Goal: Task Accomplishment & Management: Use online tool/utility

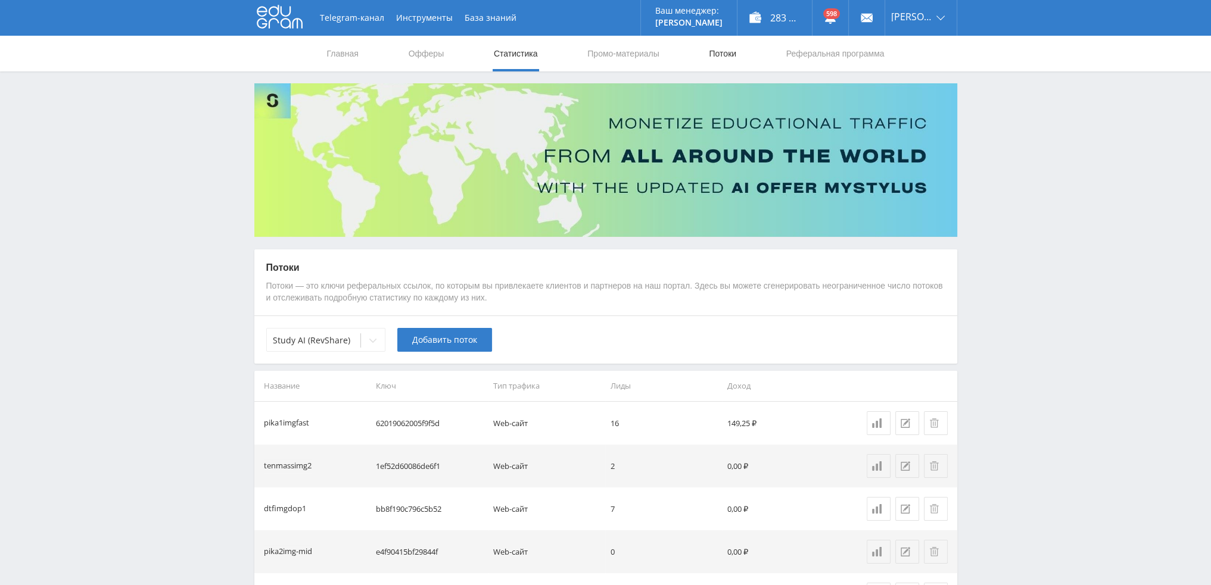
click at [715, 52] on link "Потоки" at bounding box center [722, 54] width 30 height 36
click at [621, 55] on link "Промо-материалы" at bounding box center [623, 54] width 74 height 36
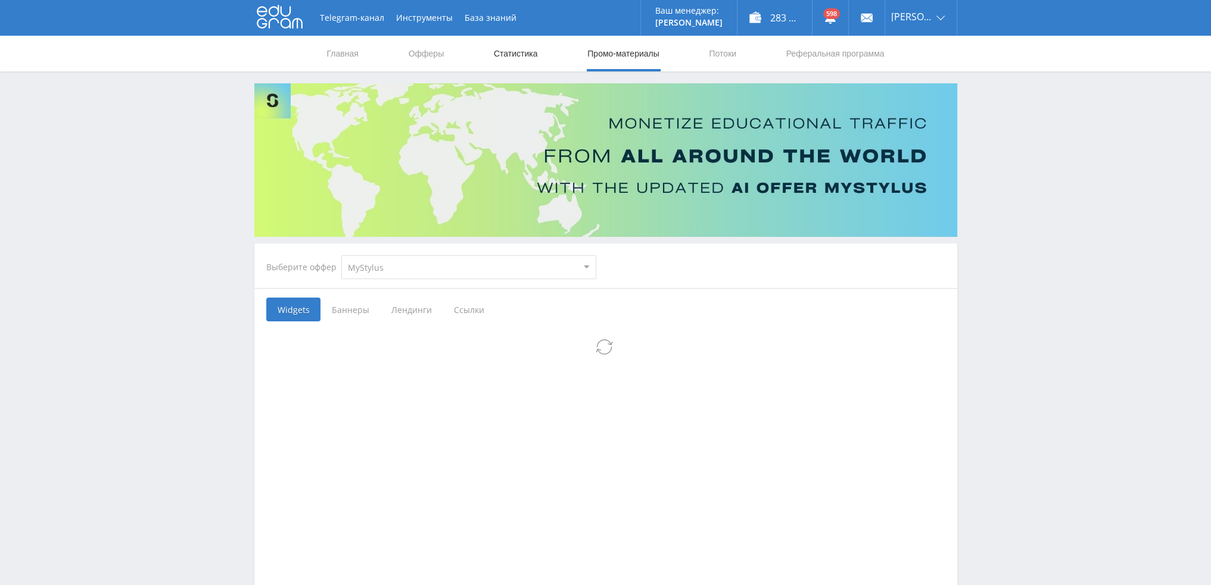
click at [500, 58] on link "Статистика" at bounding box center [516, 54] width 46 height 36
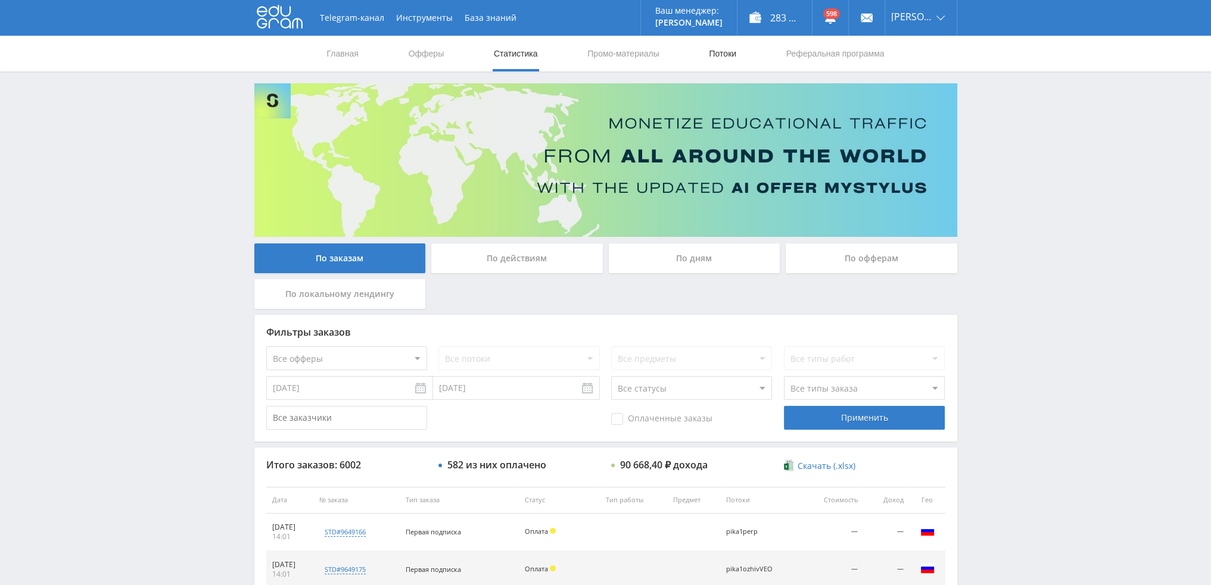
click at [720, 45] on link "Потоки" at bounding box center [722, 54] width 30 height 36
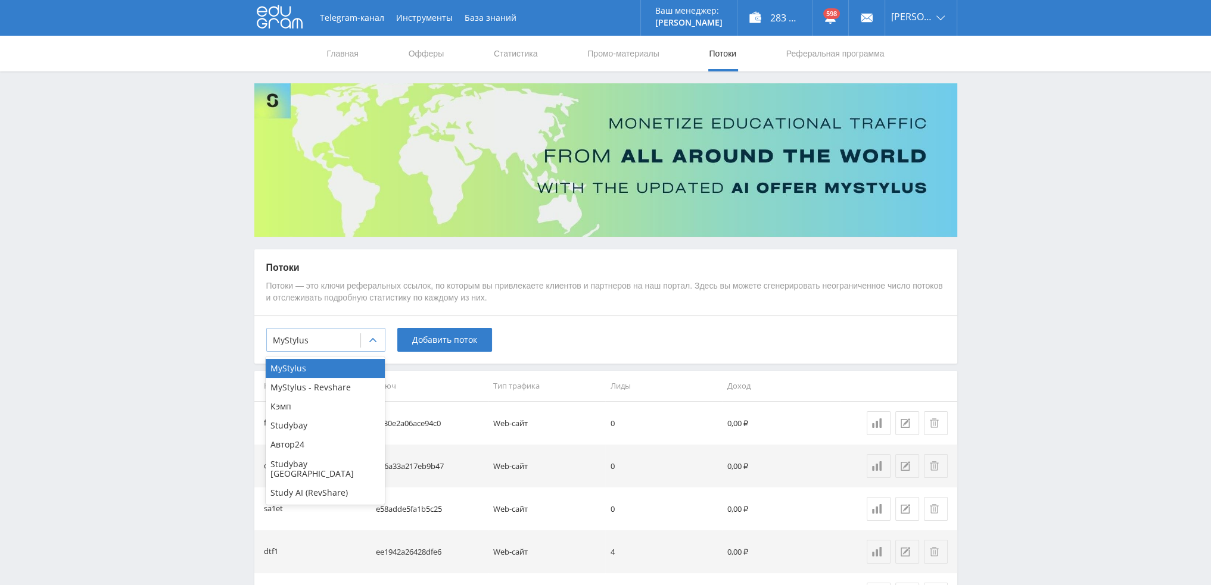
click at [350, 336] on div at bounding box center [314, 341] width 82 height 12
click at [311, 485] on div "Study AI (RevShare)" at bounding box center [325, 493] width 119 height 19
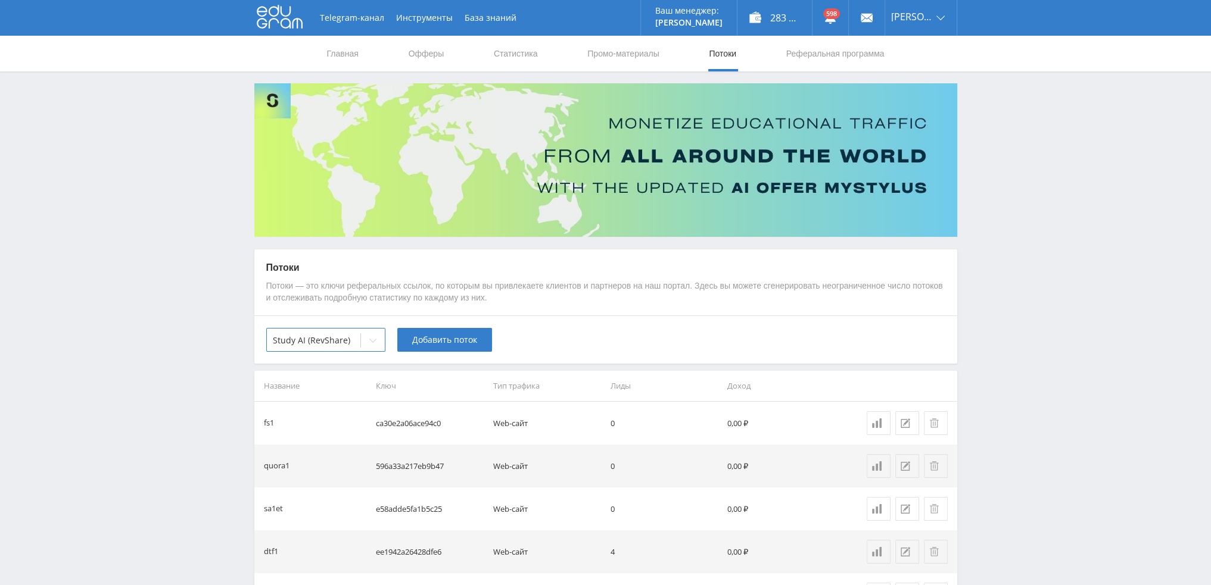
click at [441, 328] on div "option Study AI (RevShare), selected. Study AI (RevShare) Добавить поток" at bounding box center [605, 340] width 703 height 48
click at [441, 338] on span "Добавить поток" at bounding box center [444, 340] width 65 height 10
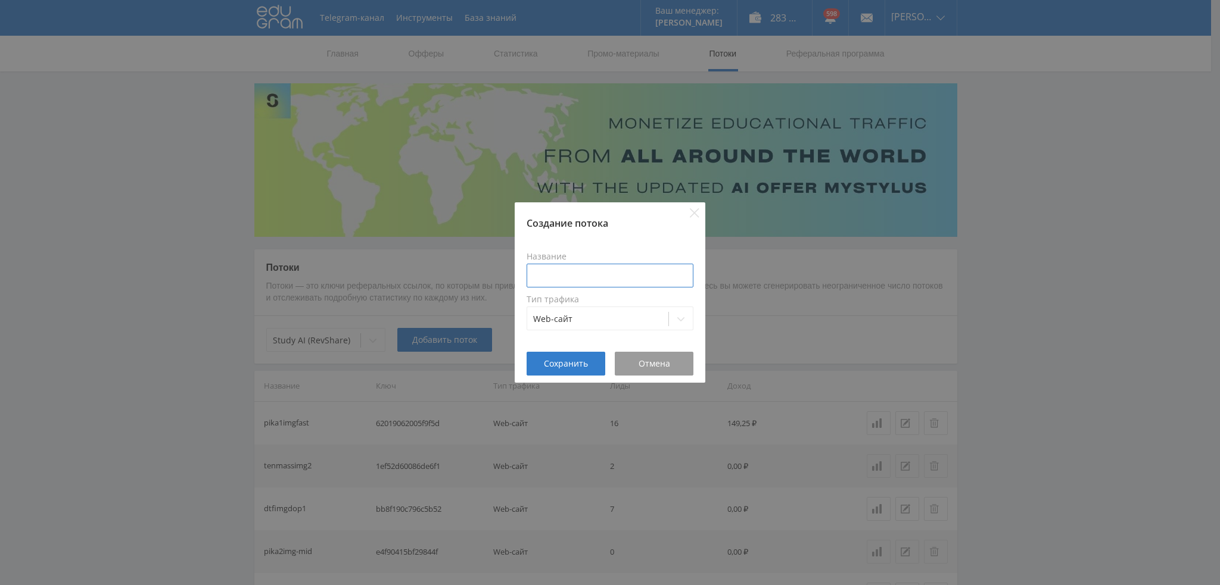
click at [591, 273] on input at bounding box center [609, 276] width 167 height 24
type input "pika2ozhivAI"
click at [576, 375] on button "Сохранить" at bounding box center [565, 364] width 79 height 24
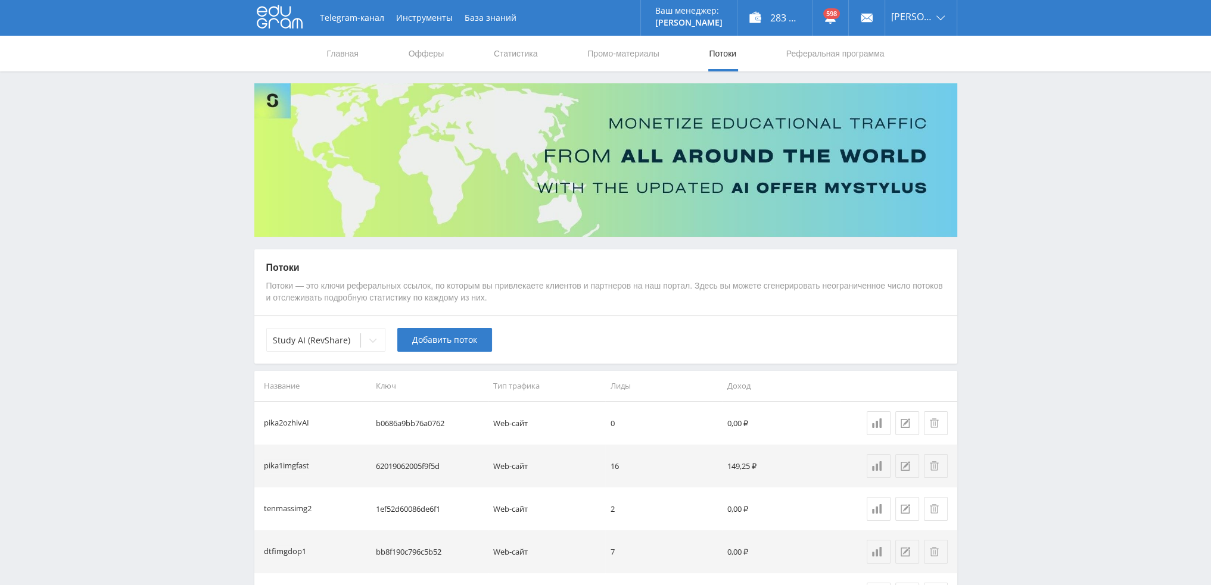
click at [430, 328] on div "Study AI (RevShare) Добавить поток" at bounding box center [605, 340] width 703 height 48
click at [441, 332] on button "Добавить поток" at bounding box center [444, 340] width 95 height 24
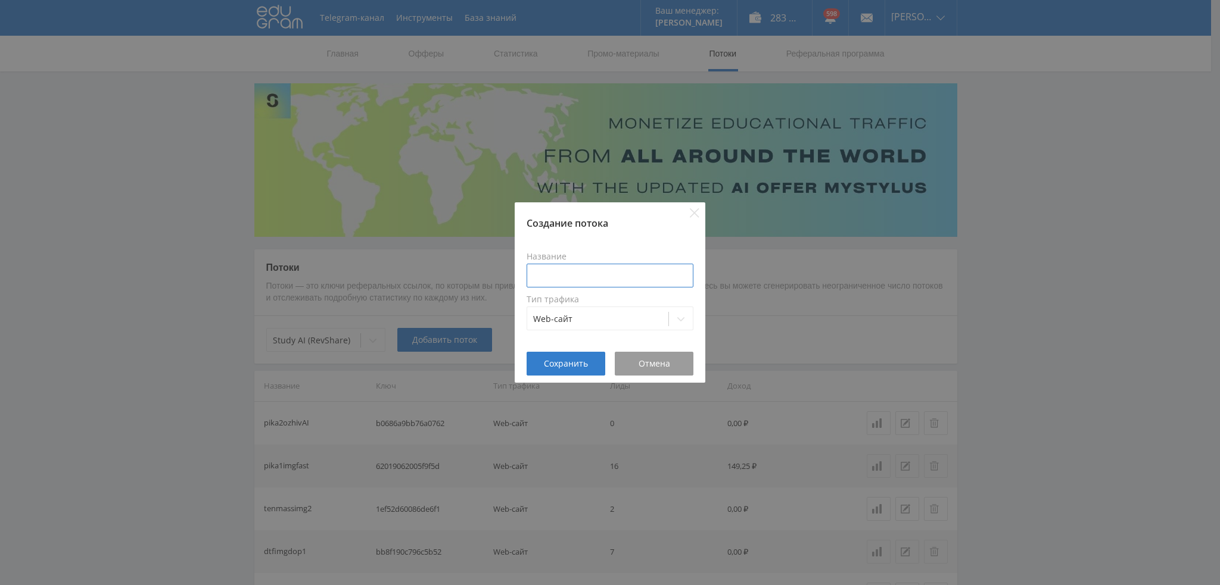
click at [561, 278] on input at bounding box center [609, 276] width 167 height 24
paste input "pika2ozhiv"
type input "pika2ozhivAP"
click at [569, 366] on span "Сохранить" at bounding box center [566, 364] width 44 height 10
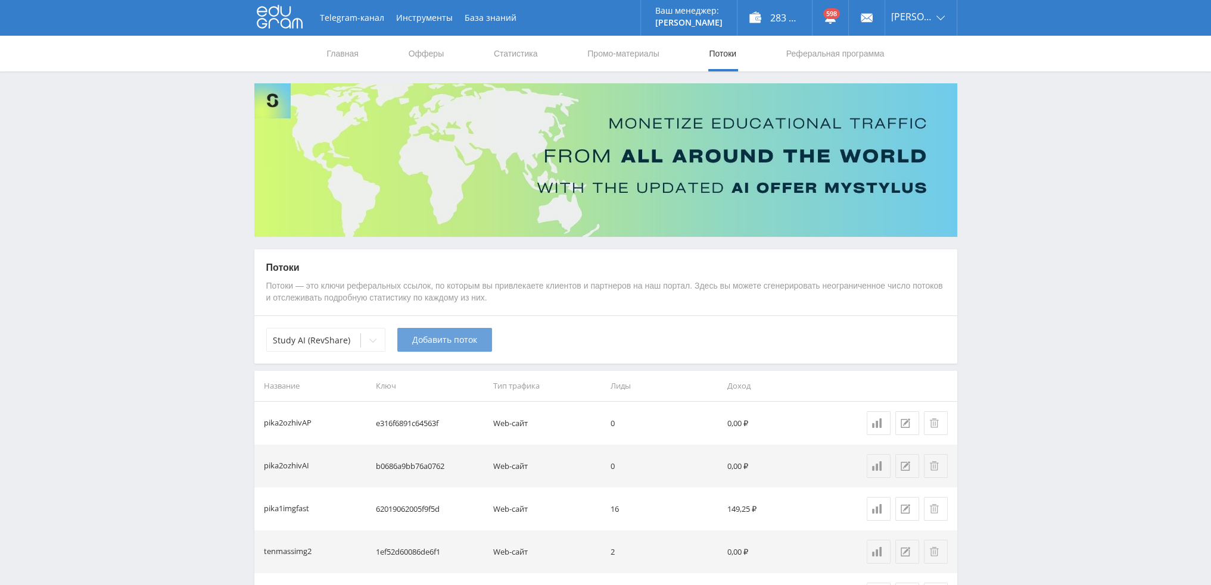
click at [430, 341] on span "Добавить поток" at bounding box center [444, 340] width 65 height 10
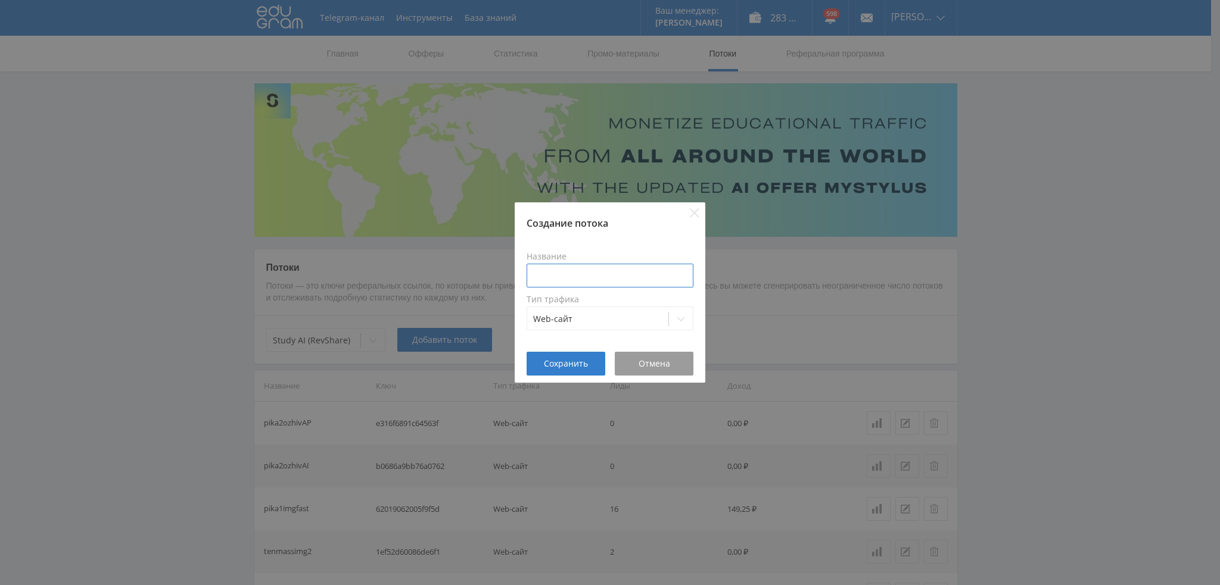
click at [543, 279] on input at bounding box center [609, 276] width 167 height 24
paste input "pika2ozhiv"
type input "pika2ozhivKLI2"
click at [555, 361] on span "Сохранить" at bounding box center [566, 364] width 44 height 10
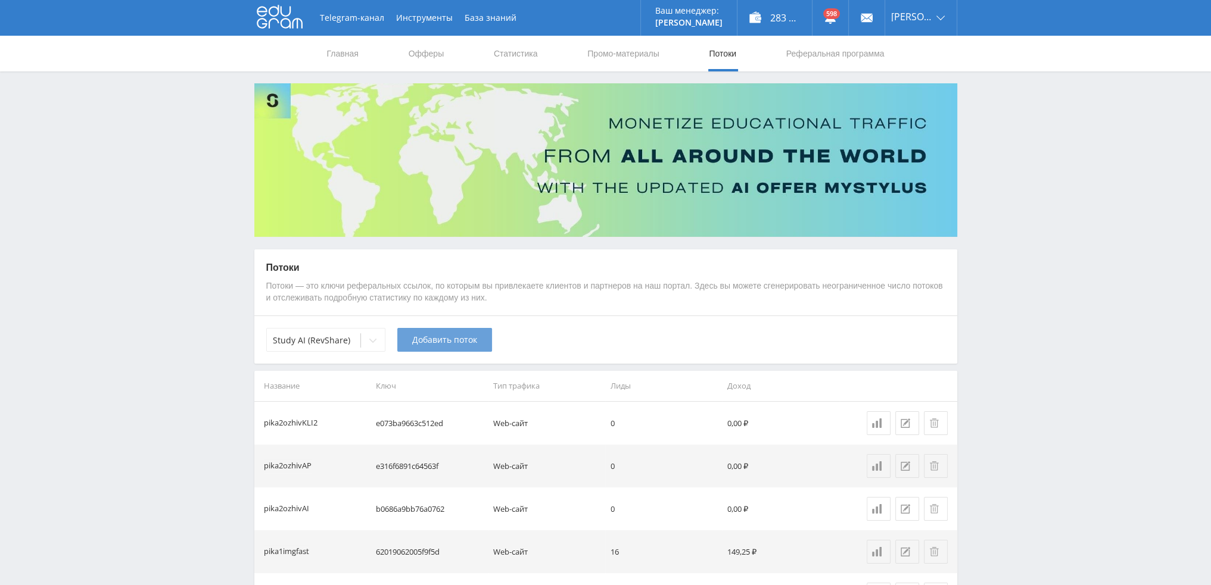
click at [443, 342] on span "Добавить поток" at bounding box center [444, 340] width 65 height 10
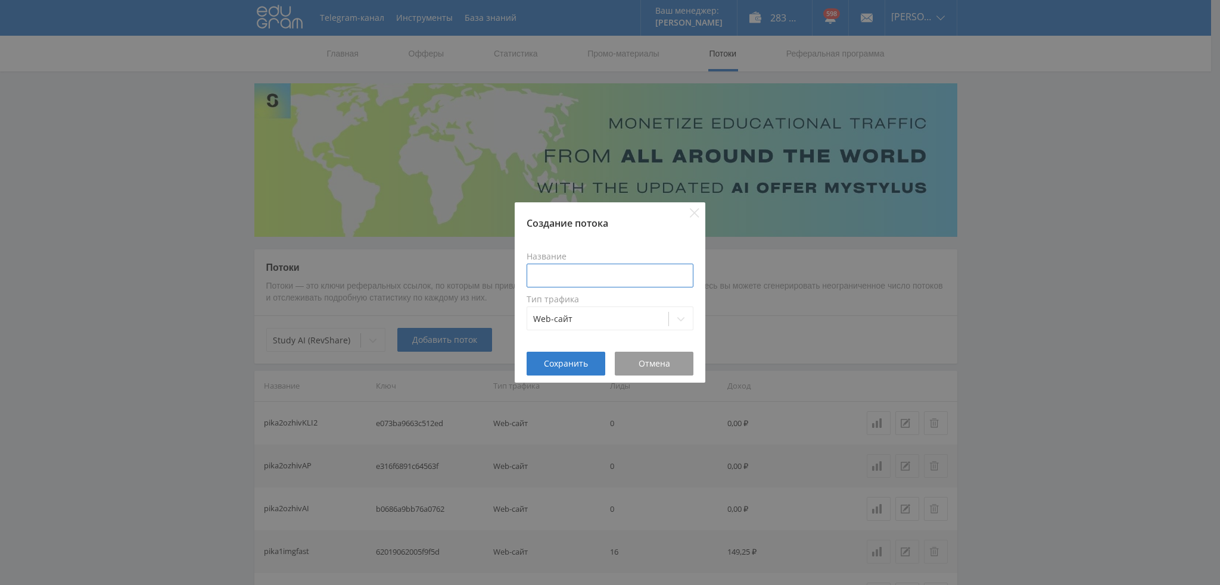
click at [563, 273] on input at bounding box center [609, 276] width 167 height 24
paste input "pika2ozhiv"
type input "pika2ozhivKLI1"
click at [586, 368] on span "Сохранить" at bounding box center [566, 364] width 44 height 10
